Goal: Task Accomplishment & Management: Manage account settings

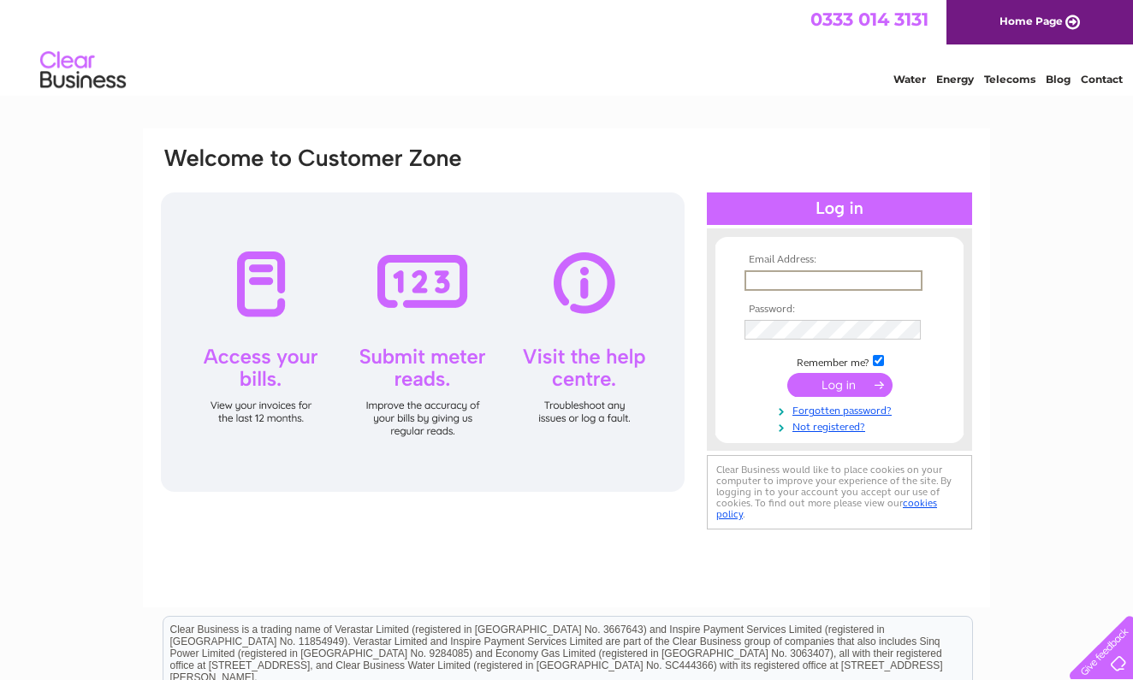
type input "[EMAIL_ADDRESS][DOMAIN_NAME]"
click at [841, 386] on input "submit" at bounding box center [839, 383] width 105 height 24
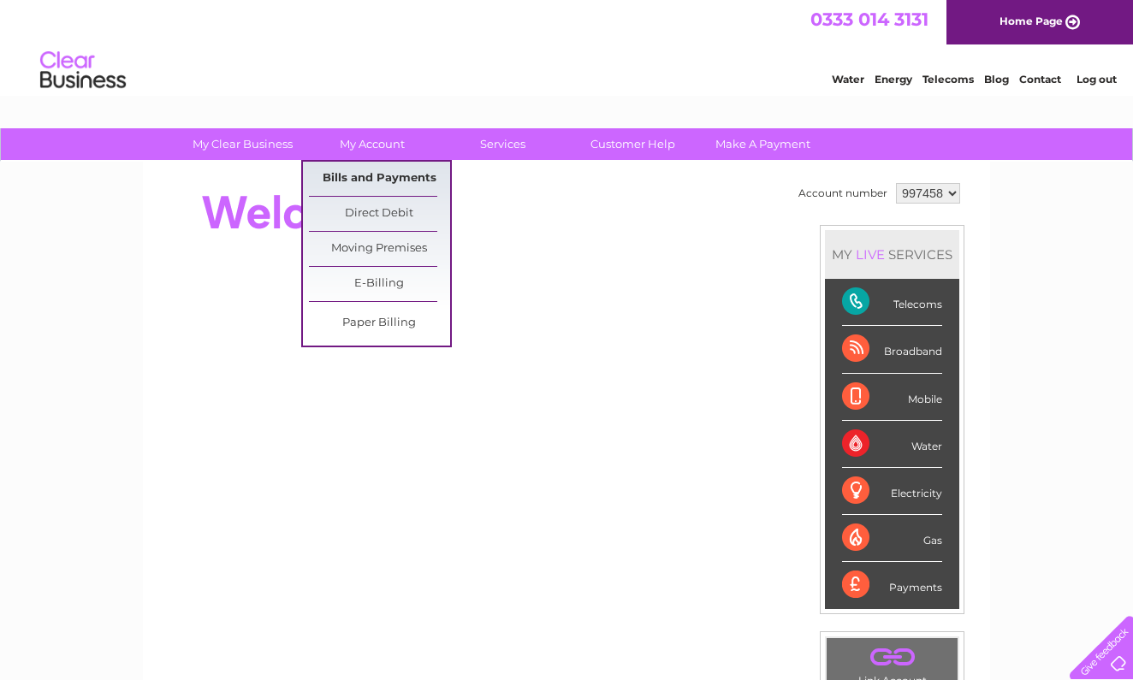
click at [389, 176] on link "Bills and Payments" at bounding box center [379, 179] width 141 height 34
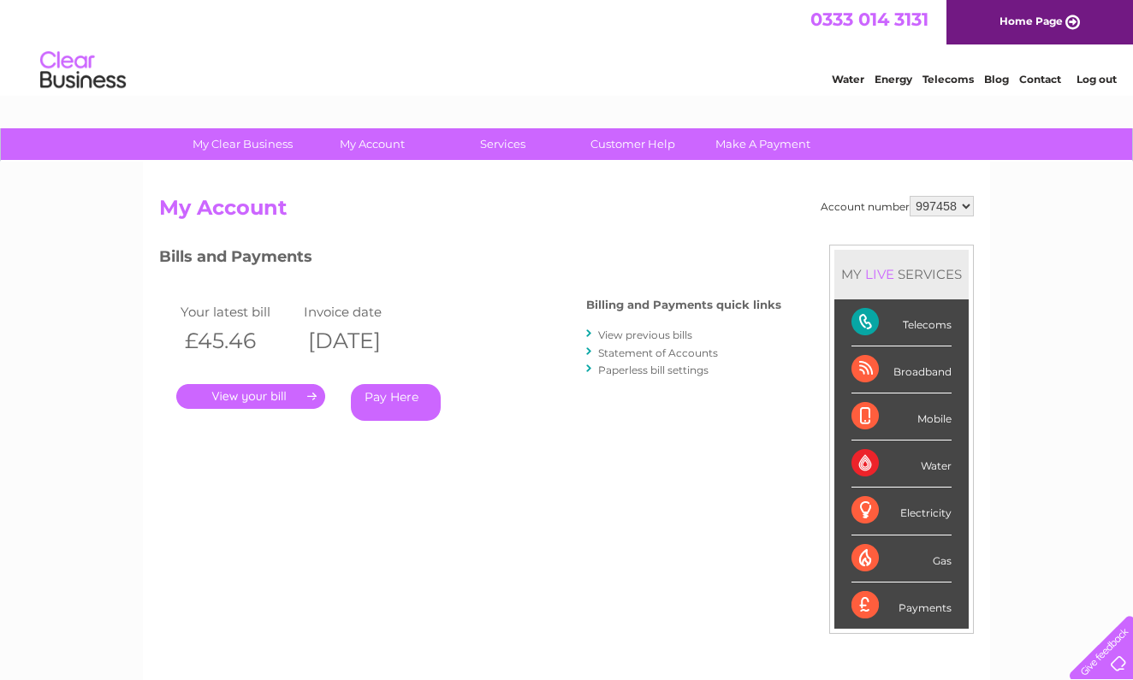
click at [631, 333] on link "View previous bills" at bounding box center [645, 335] width 94 height 13
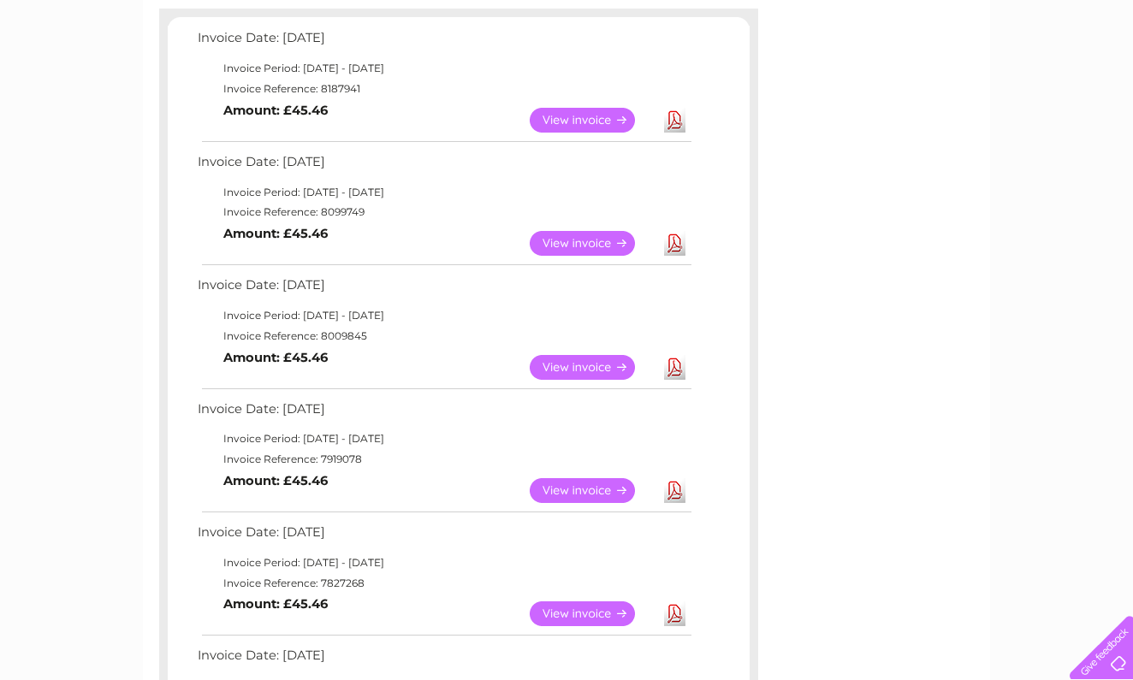
scroll to position [297, 0]
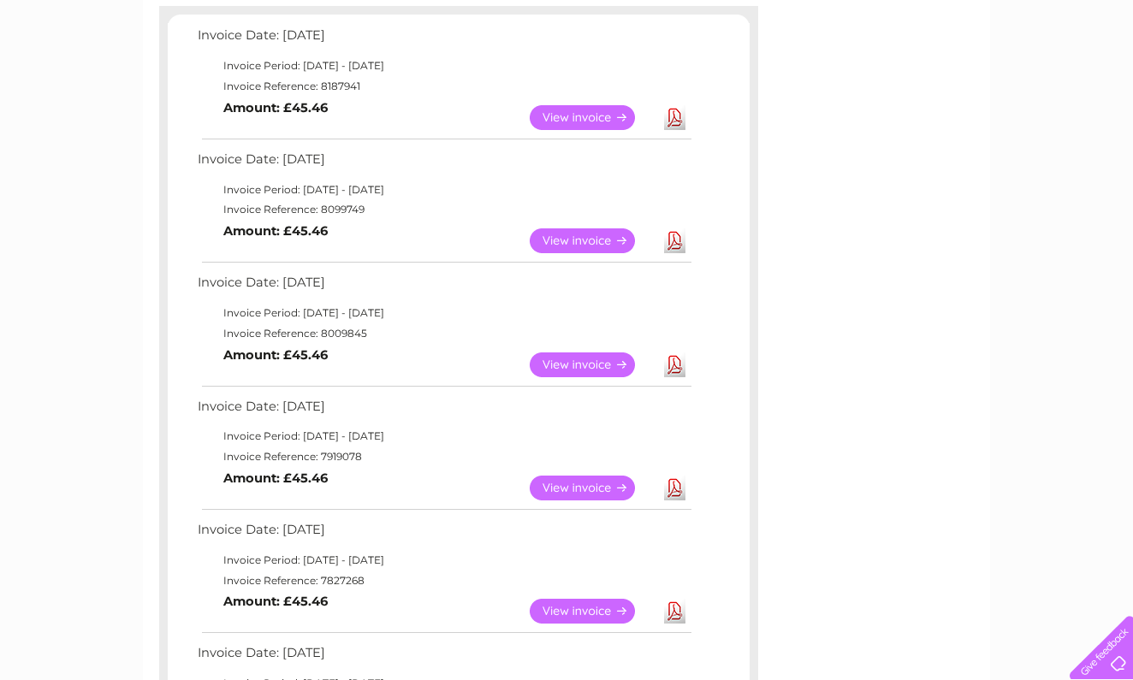
click at [569, 479] on link "View" at bounding box center [593, 488] width 126 height 25
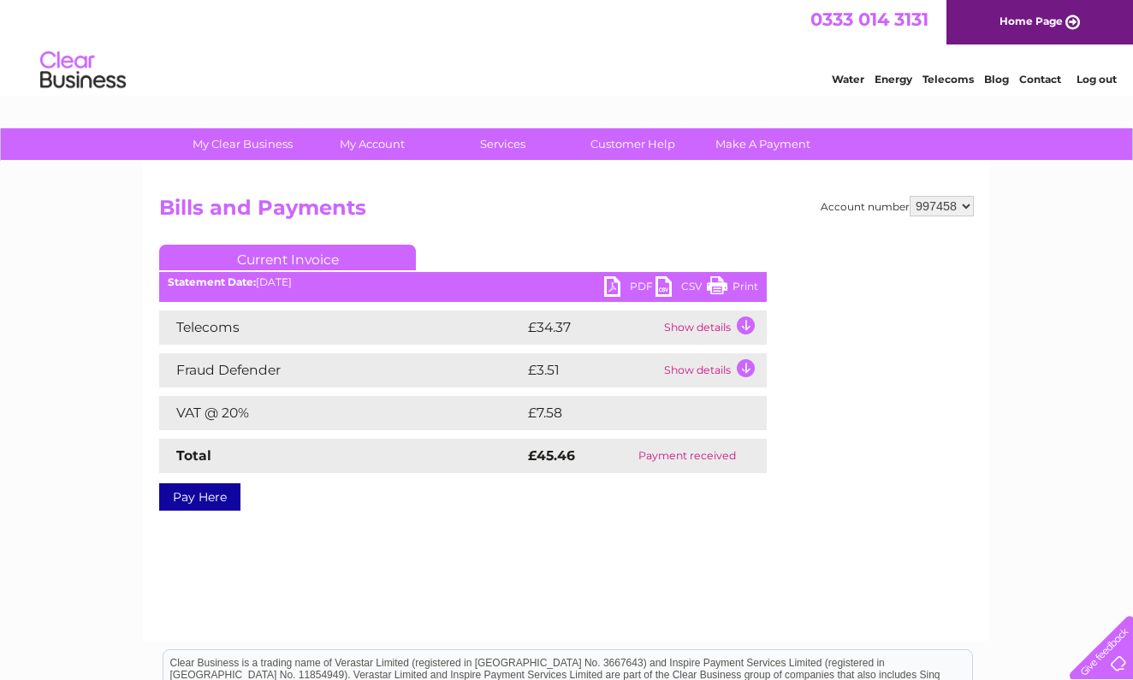
click at [632, 282] on link "PDF" at bounding box center [629, 288] width 51 height 25
